Goal: Task Accomplishment & Management: Use online tool/utility

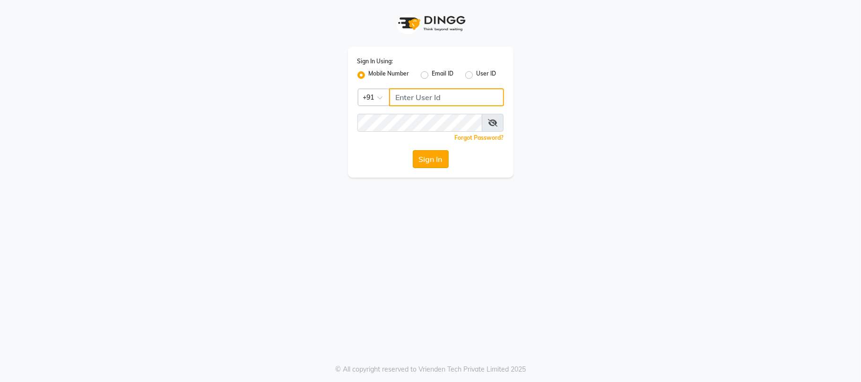
type input "9709702444"
click at [434, 154] on button "Sign In" at bounding box center [431, 159] width 36 height 18
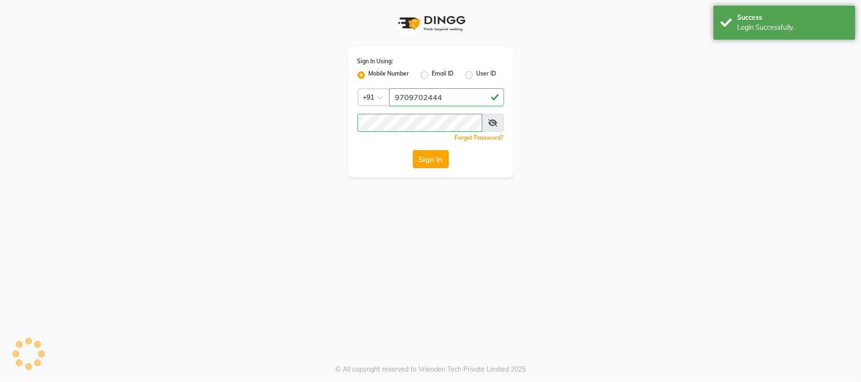
select select "service"
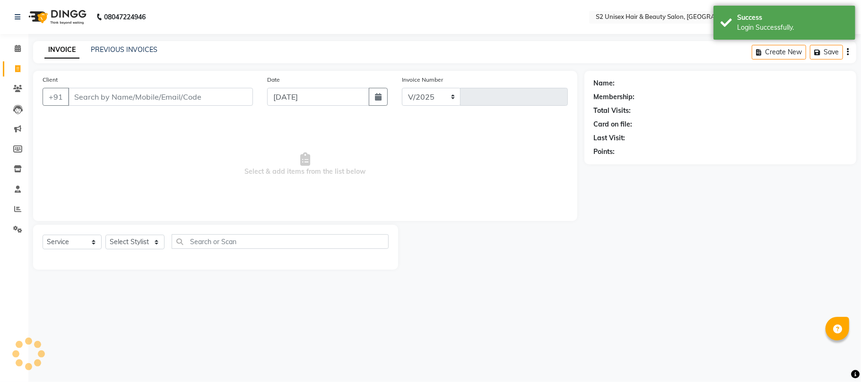
select select "3982"
type input "1137"
